Goal: Download file/media

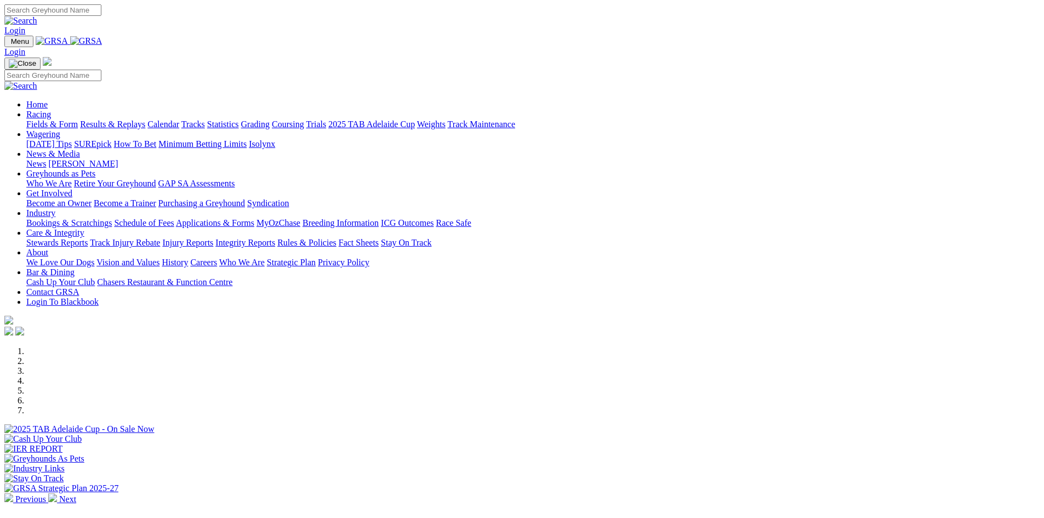
scroll to position [274, 0]
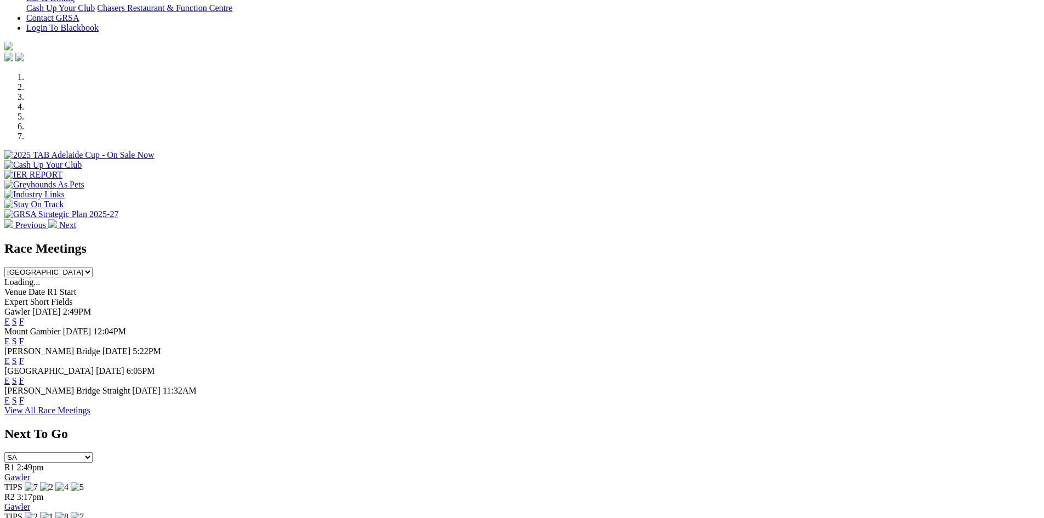
click at [93, 267] on select "[GEOGRAPHIC_DATA] [GEOGRAPHIC_DATA] [GEOGRAPHIC_DATA] [GEOGRAPHIC_DATA] [GEOGRA…" at bounding box center [48, 272] width 88 height 10
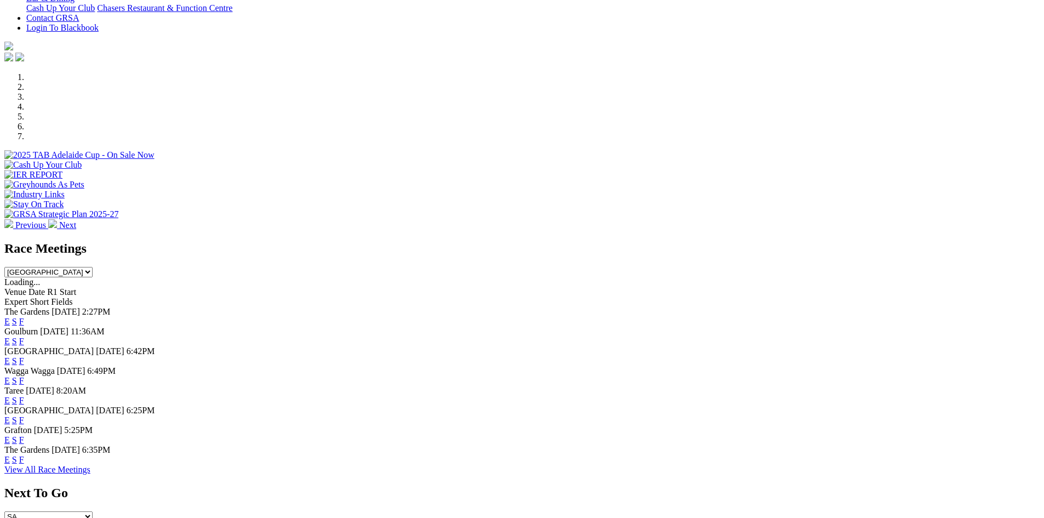
click at [93, 267] on select "South Australia New South Wales Northern Territory Queensland Tasmania Victoria…" at bounding box center [48, 272] width 88 height 10
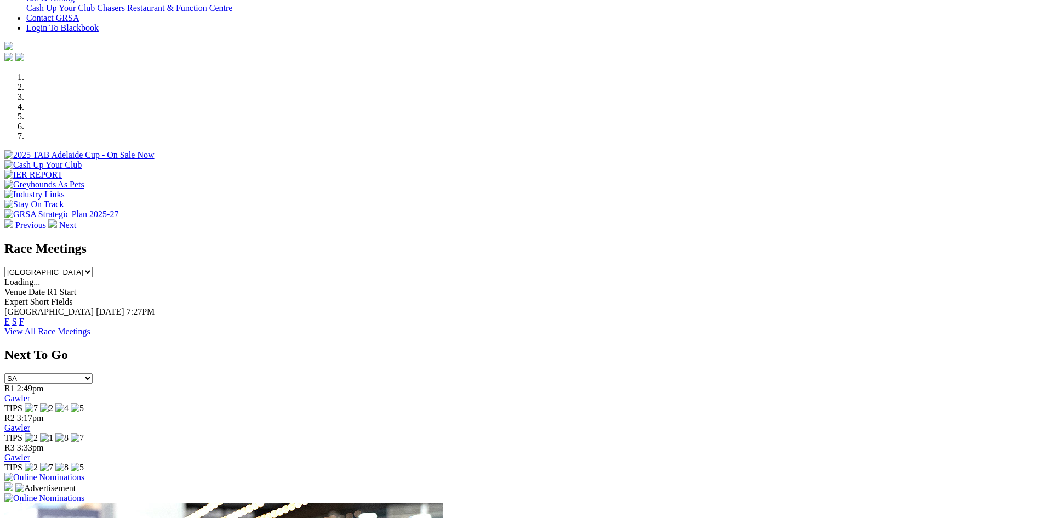
click at [93, 267] on select "South Australia New South Wales Northern Territory Queensland Tasmania Victoria…" at bounding box center [48, 272] width 88 height 10
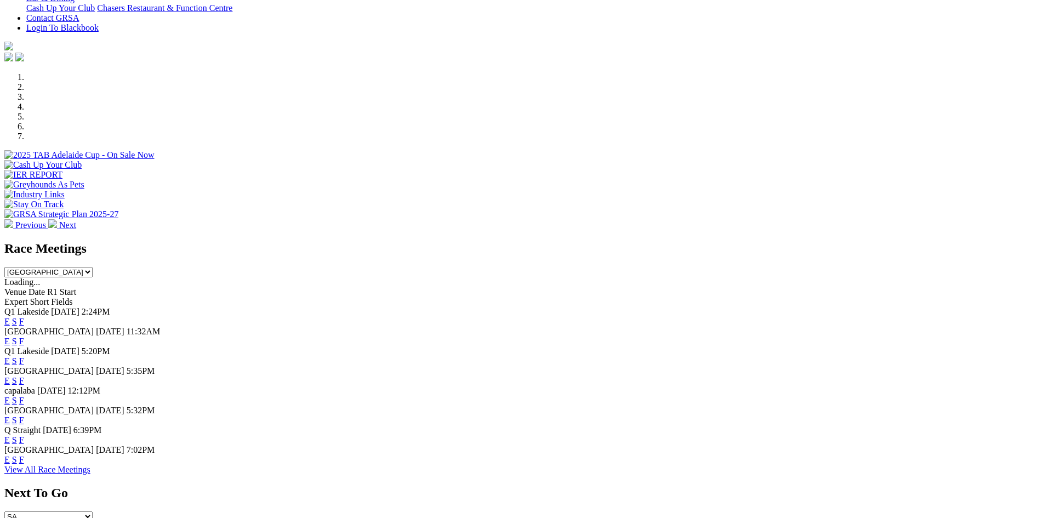
click at [93, 267] on select "South Australia New South Wales Northern Territory Queensland Tasmania Victoria…" at bounding box center [48, 272] width 88 height 10
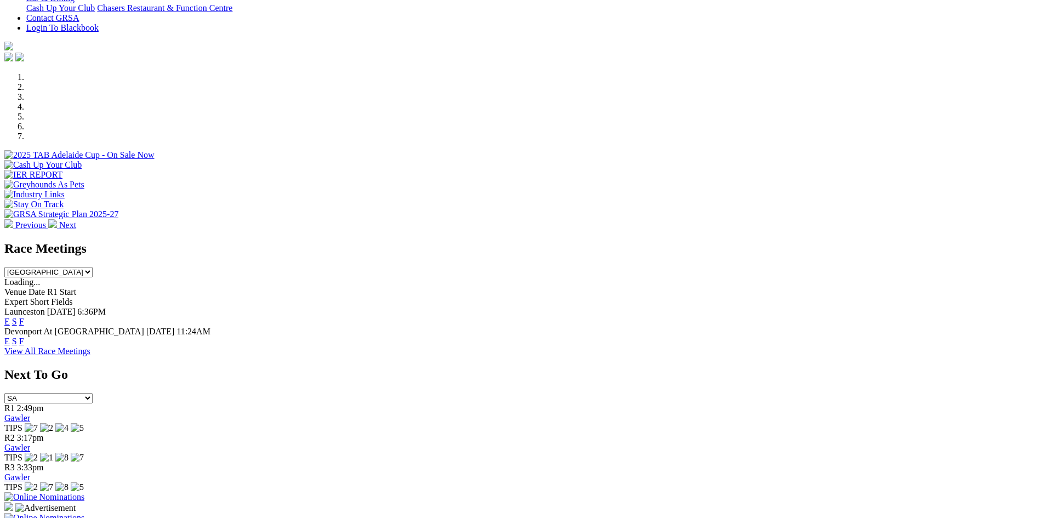
click at [93, 267] on select "South Australia New South Wales Northern Territory Queensland Tasmania Victoria…" at bounding box center [48, 272] width 88 height 10
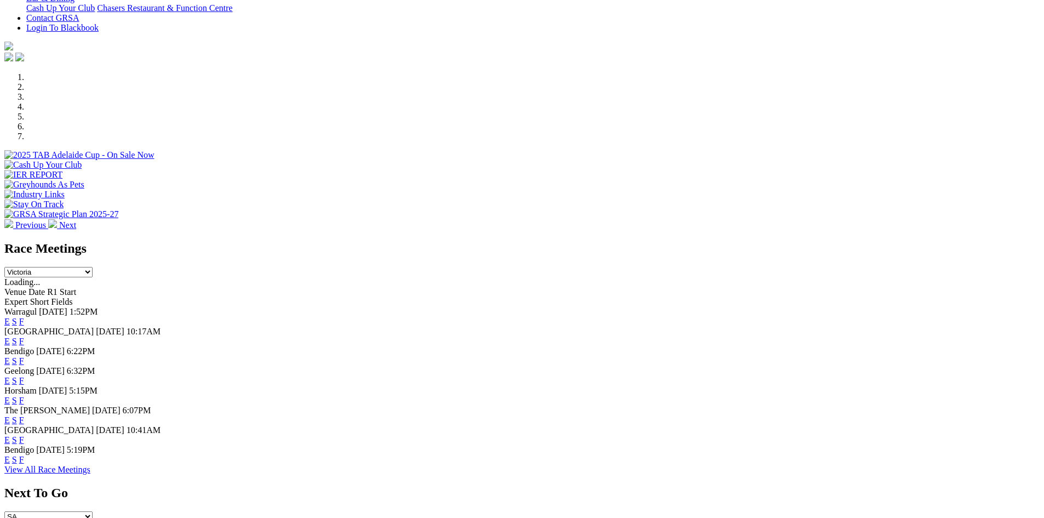
click at [93, 267] on select "South Australia New South Wales Northern Territory Queensland Tasmania Victoria…" at bounding box center [48, 272] width 88 height 10
select select "WA"
click at [93, 267] on select "South Australia New South Wales Northern Territory Queensland Tasmania Victoria…" at bounding box center [48, 272] width 88 height 10
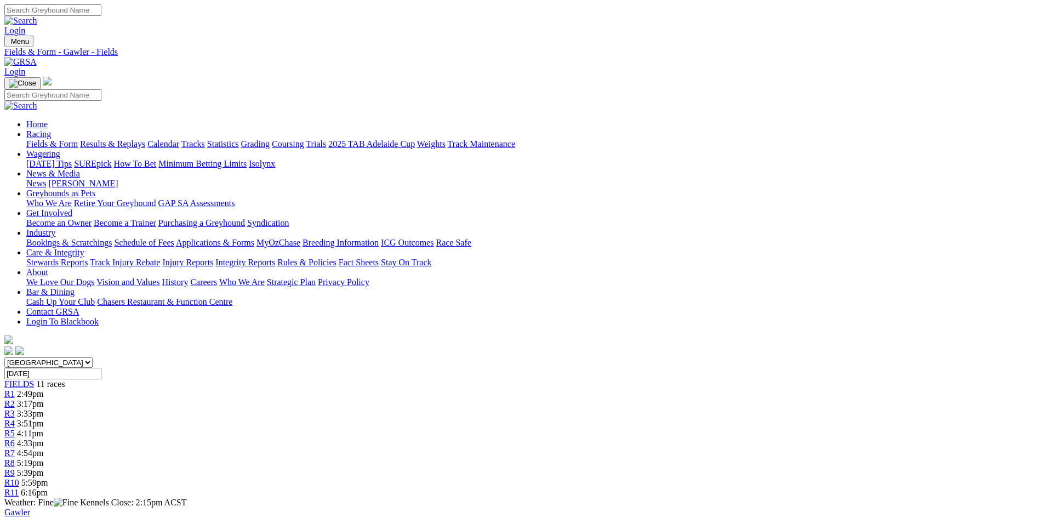
click at [593, 147] on link "CSV (Excel)" at bounding box center [570, 142] width 45 height 9
click at [593, 143] on link "CSV (Excel)" at bounding box center [570, 138] width 45 height 9
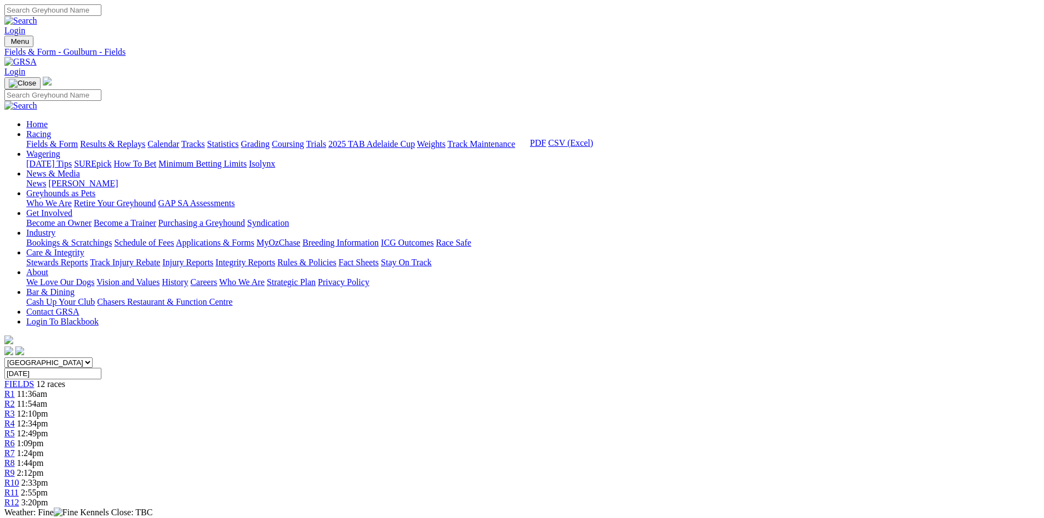
click at [593, 147] on link "CSV (Excel)" at bounding box center [570, 142] width 45 height 9
drag, startPoint x: 714, startPoint y: 285, endPoint x: 667, endPoint y: 242, distance: 64.0
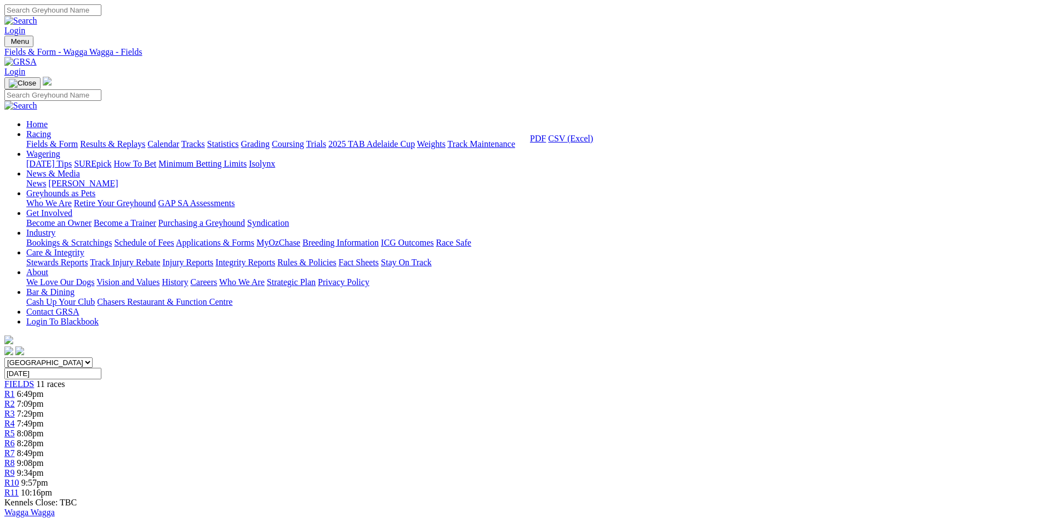
click at [593, 143] on link "CSV (Excel)" at bounding box center [570, 138] width 45 height 9
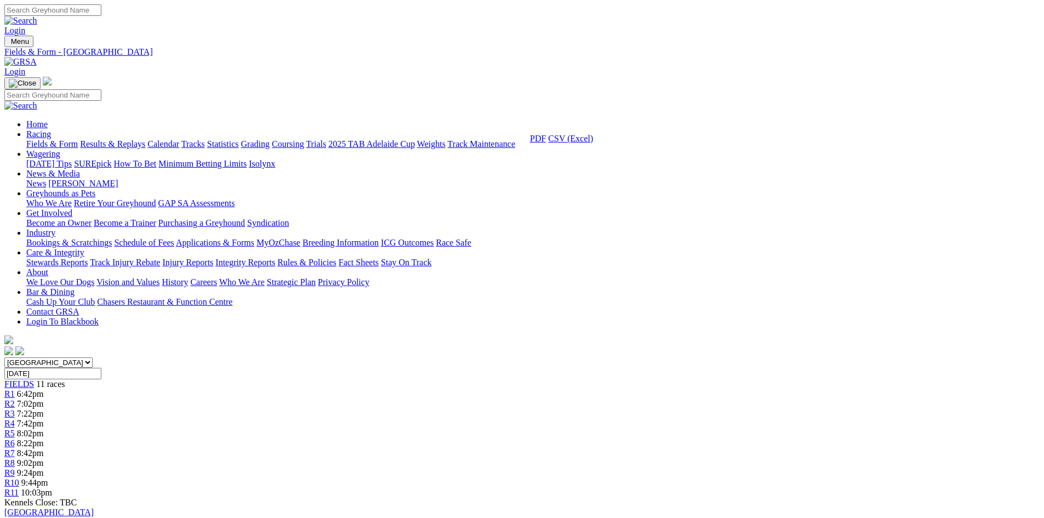
click at [593, 143] on link "CSV (Excel)" at bounding box center [570, 138] width 45 height 9
drag, startPoint x: 728, startPoint y: 242, endPoint x: 727, endPoint y: 281, distance: 39.5
click at [593, 143] on link "CSV (Excel)" at bounding box center [570, 138] width 45 height 9
drag, startPoint x: 1043, startPoint y: 64, endPoint x: 1026, endPoint y: 35, distance: 33.2
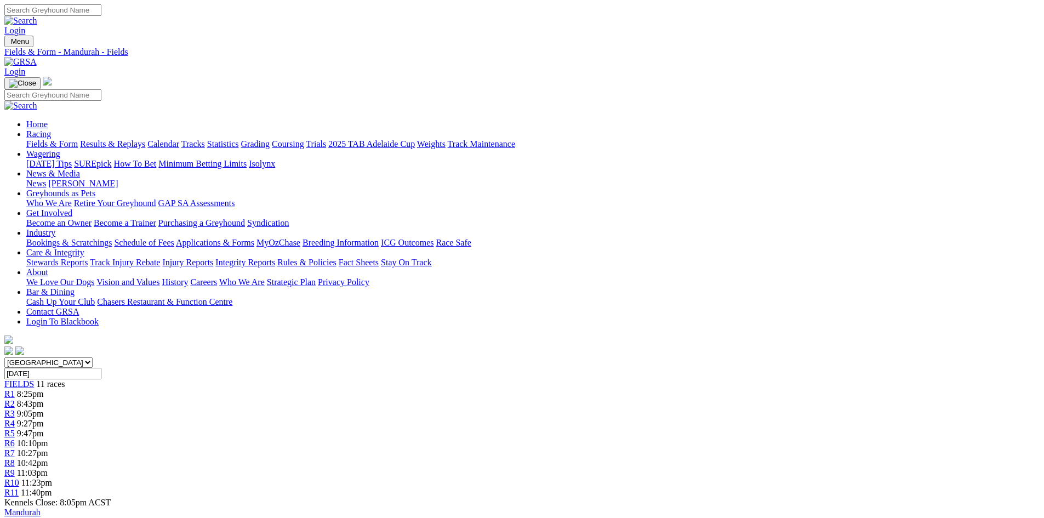
click at [1040, 139] on div "Fields & Form Results & Replays Calendar Tracks Statistics Grading Coursing Tri…" at bounding box center [533, 144] width 1014 height 10
drag, startPoint x: 957, startPoint y: 315, endPoint x: 962, endPoint y: 294, distance: 21.4
drag, startPoint x: 723, startPoint y: 245, endPoint x: 728, endPoint y: 270, distance: 25.6
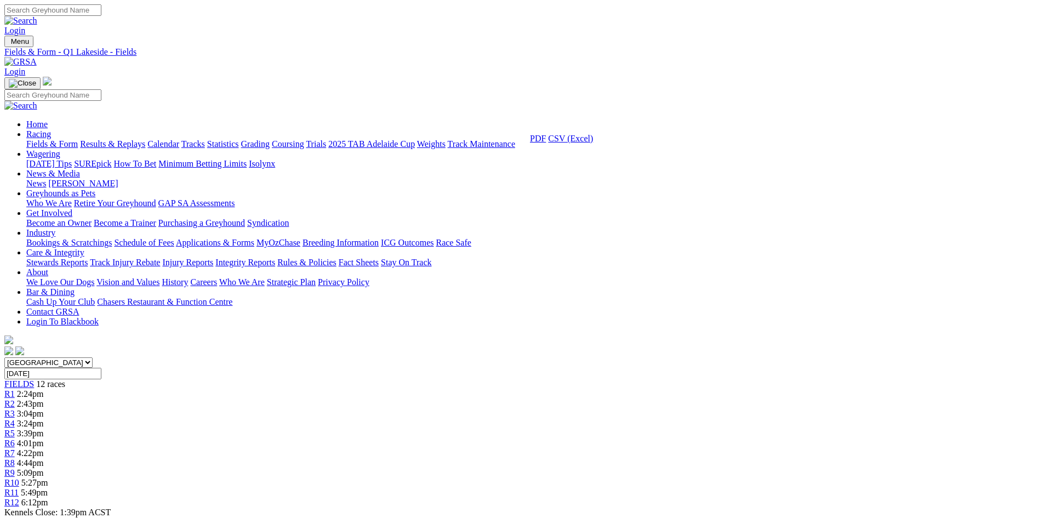
click at [593, 143] on link "CSV (Excel)" at bounding box center [570, 138] width 45 height 9
drag, startPoint x: 729, startPoint y: 246, endPoint x: 729, endPoint y: 279, distance: 32.9
click at [593, 147] on link "CSV (Excel)" at bounding box center [570, 142] width 45 height 9
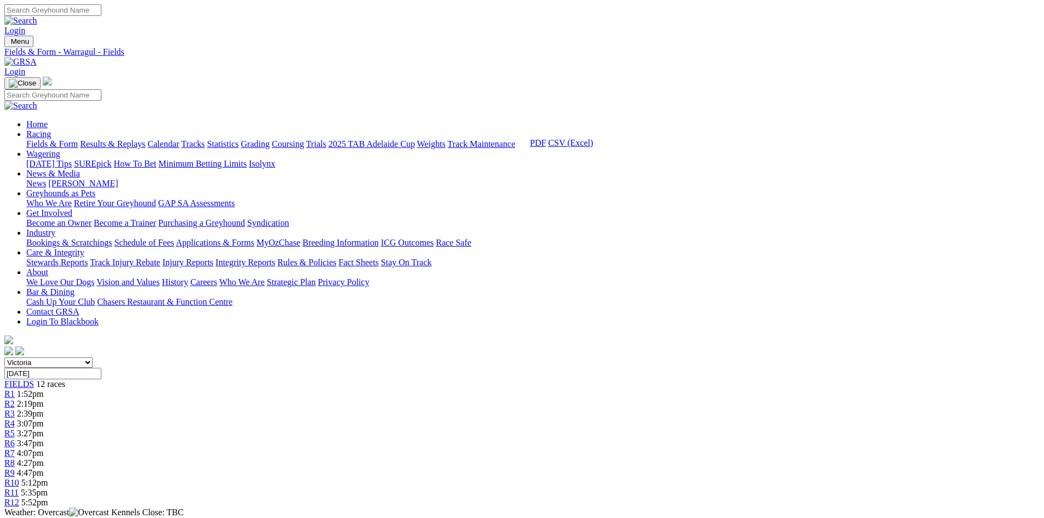
drag, startPoint x: 716, startPoint y: 289, endPoint x: 712, endPoint y: 278, distance: 12.3
click at [593, 147] on link "CSV (Excel)" at bounding box center [570, 142] width 45 height 9
drag, startPoint x: 742, startPoint y: 251, endPoint x: 742, endPoint y: 279, distance: 28.0
click at [593, 147] on link "CSV (Excel)" at bounding box center [570, 142] width 45 height 9
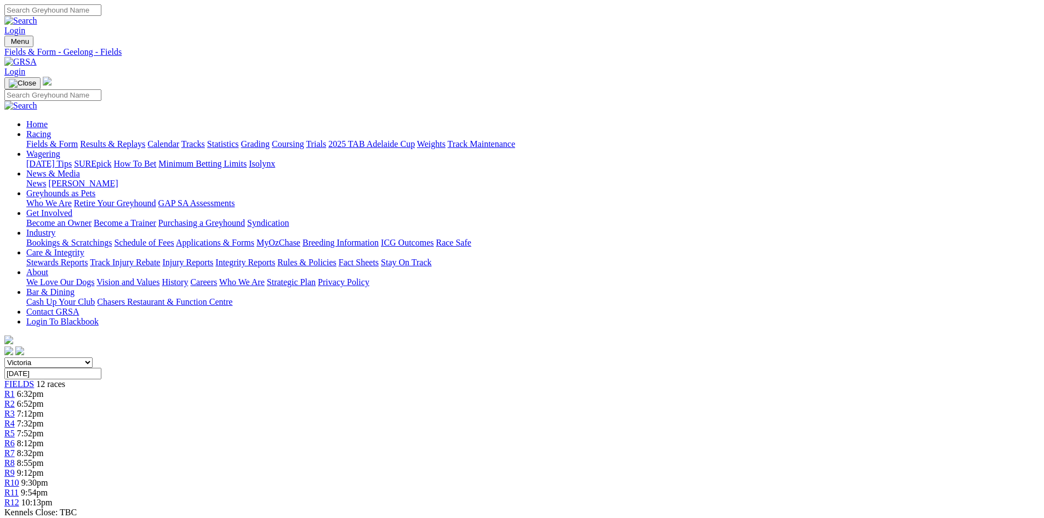
drag, startPoint x: 731, startPoint y: 236, endPoint x: 731, endPoint y: 248, distance: 12.1
click at [593, 143] on link "CSV (Excel)" at bounding box center [570, 138] width 45 height 9
